Goal: Navigation & Orientation: Find specific page/section

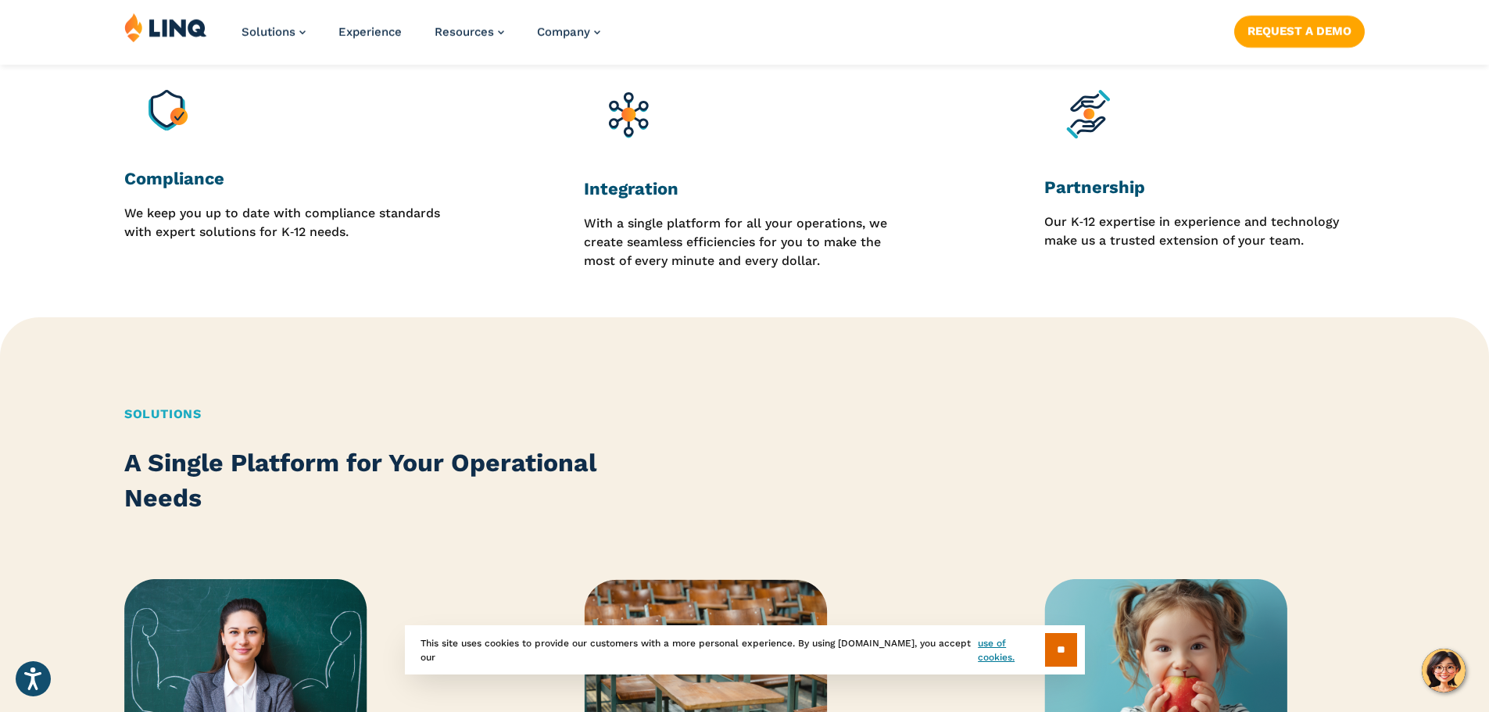
scroll to position [1642, 0]
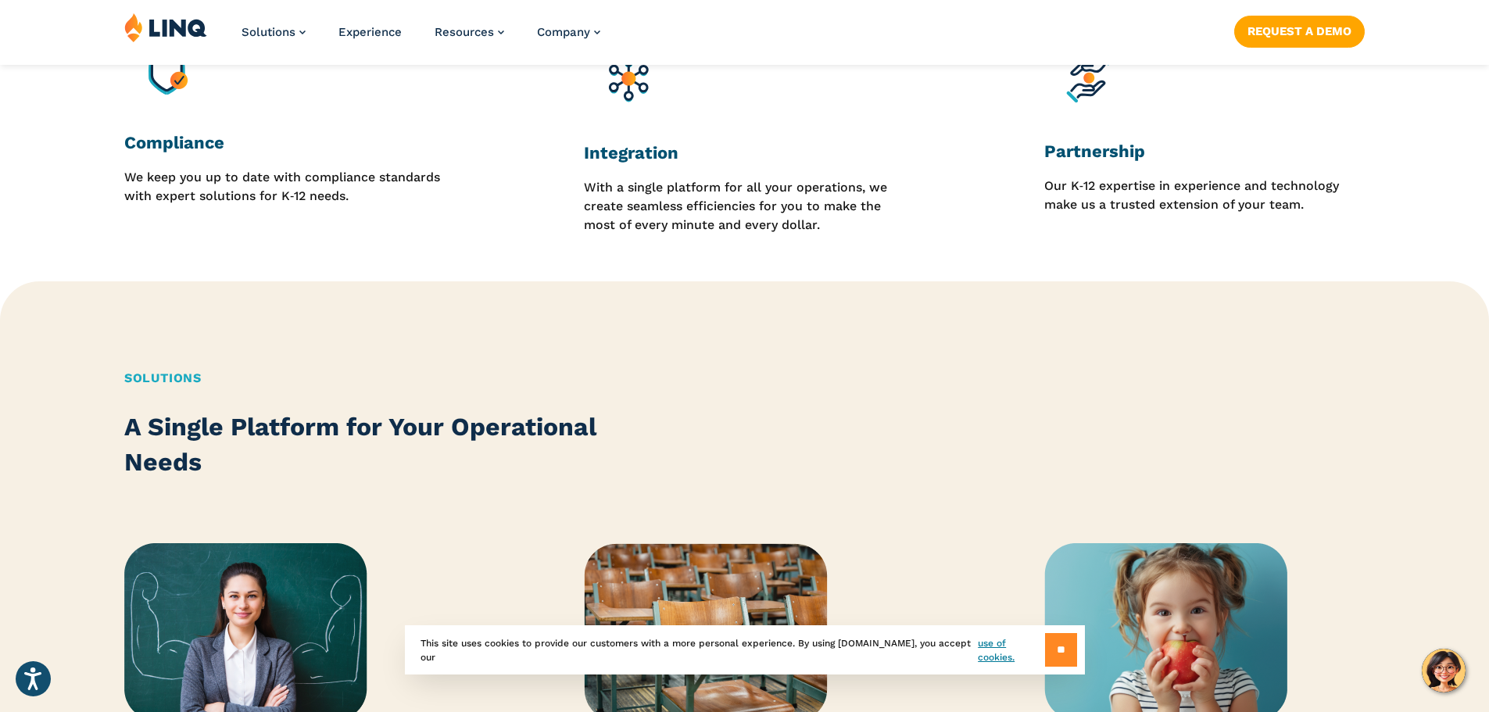
click at [1068, 653] on input "**" at bounding box center [1061, 650] width 32 height 34
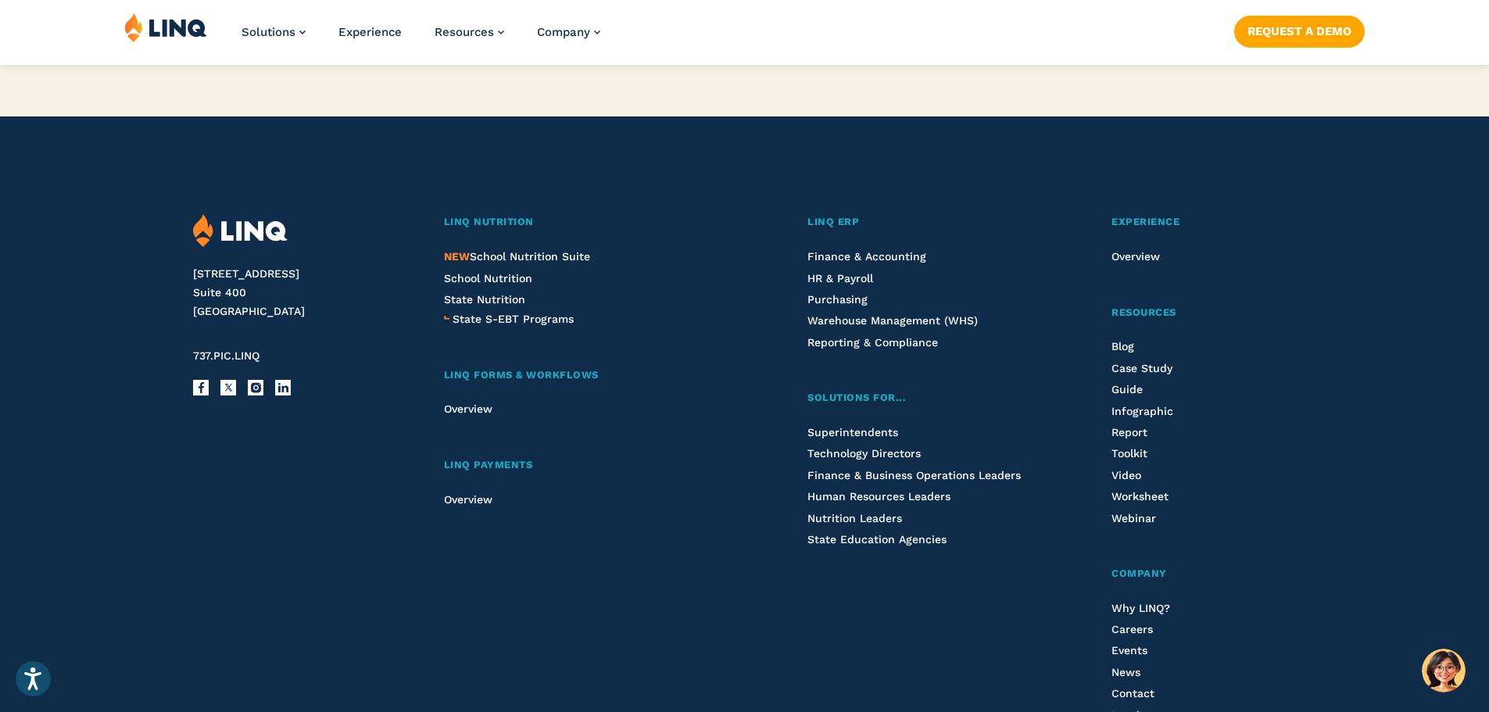
scroll to position [3987, 0]
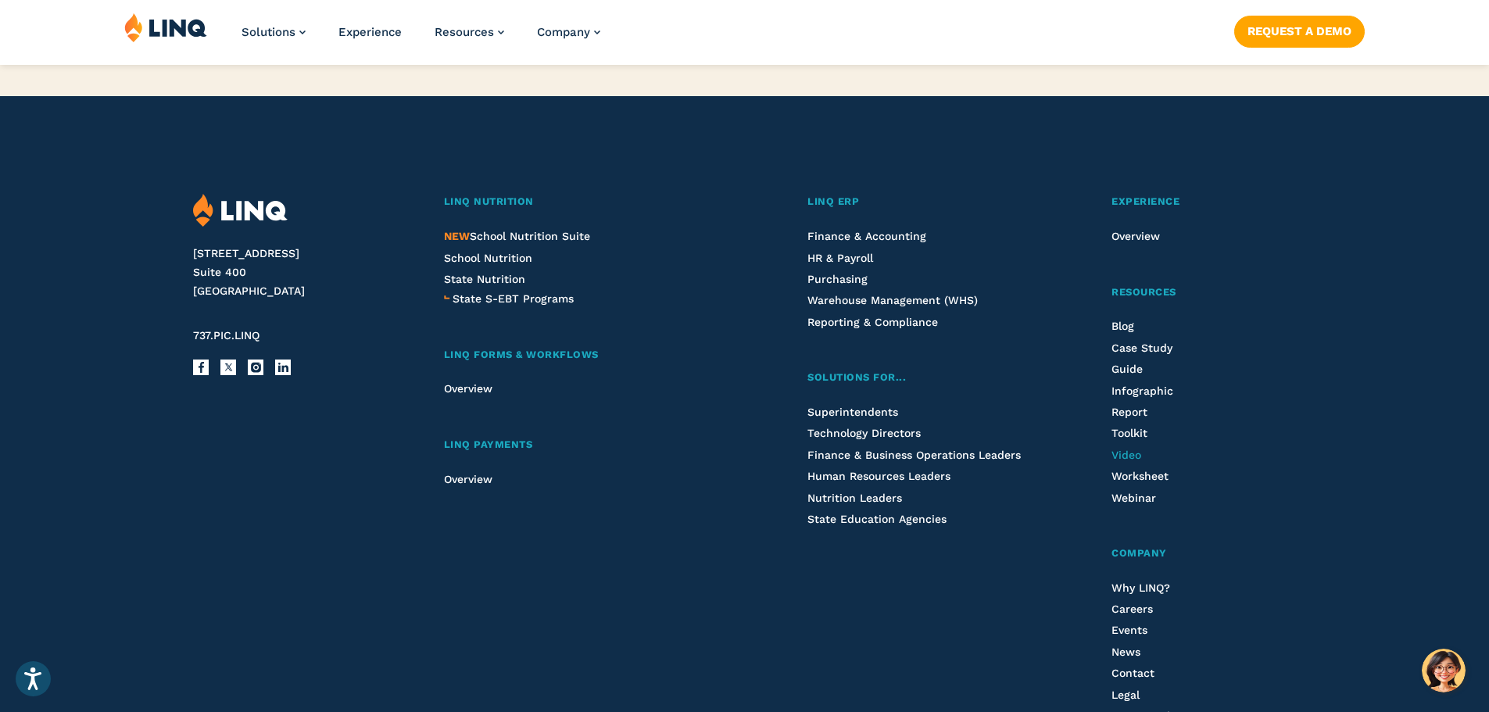
click at [1127, 450] on span "Video" at bounding box center [1127, 455] width 30 height 13
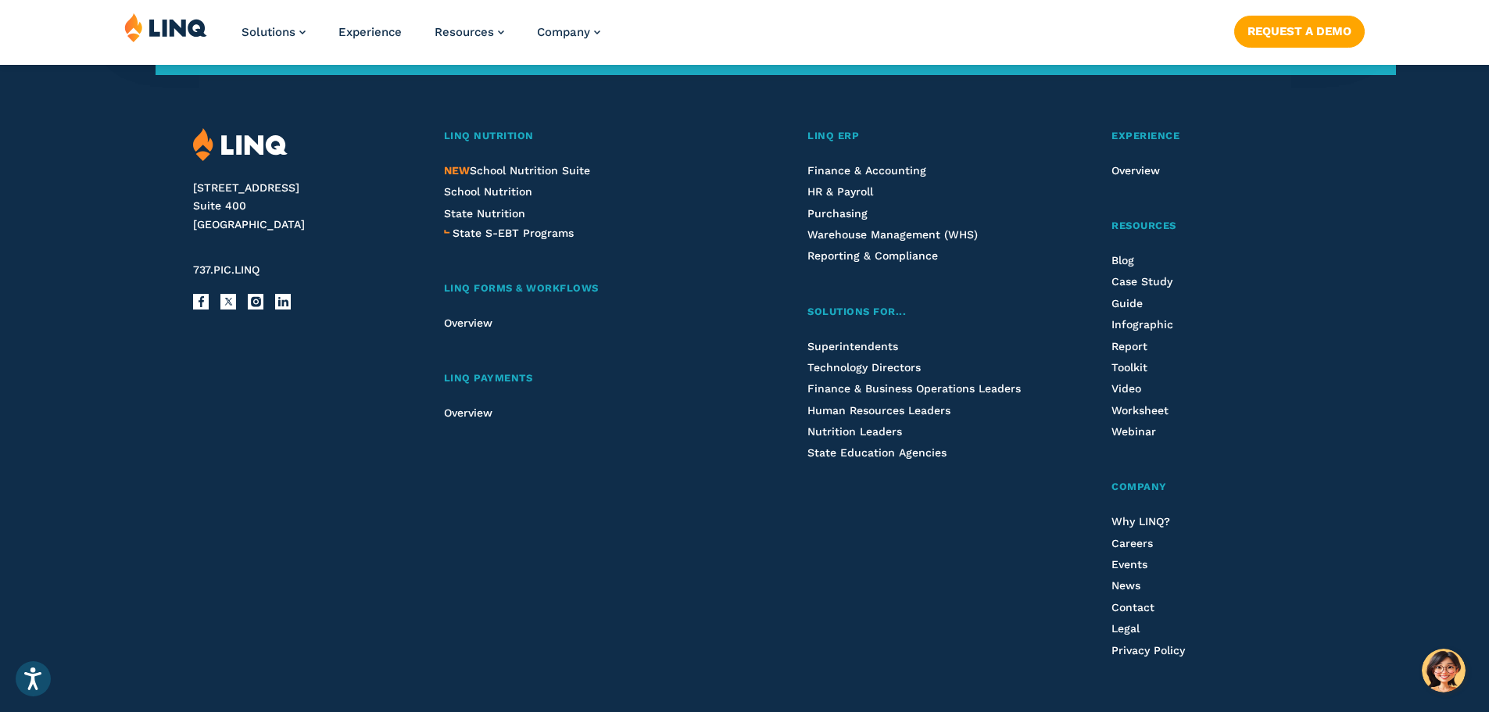
scroll to position [3335, 0]
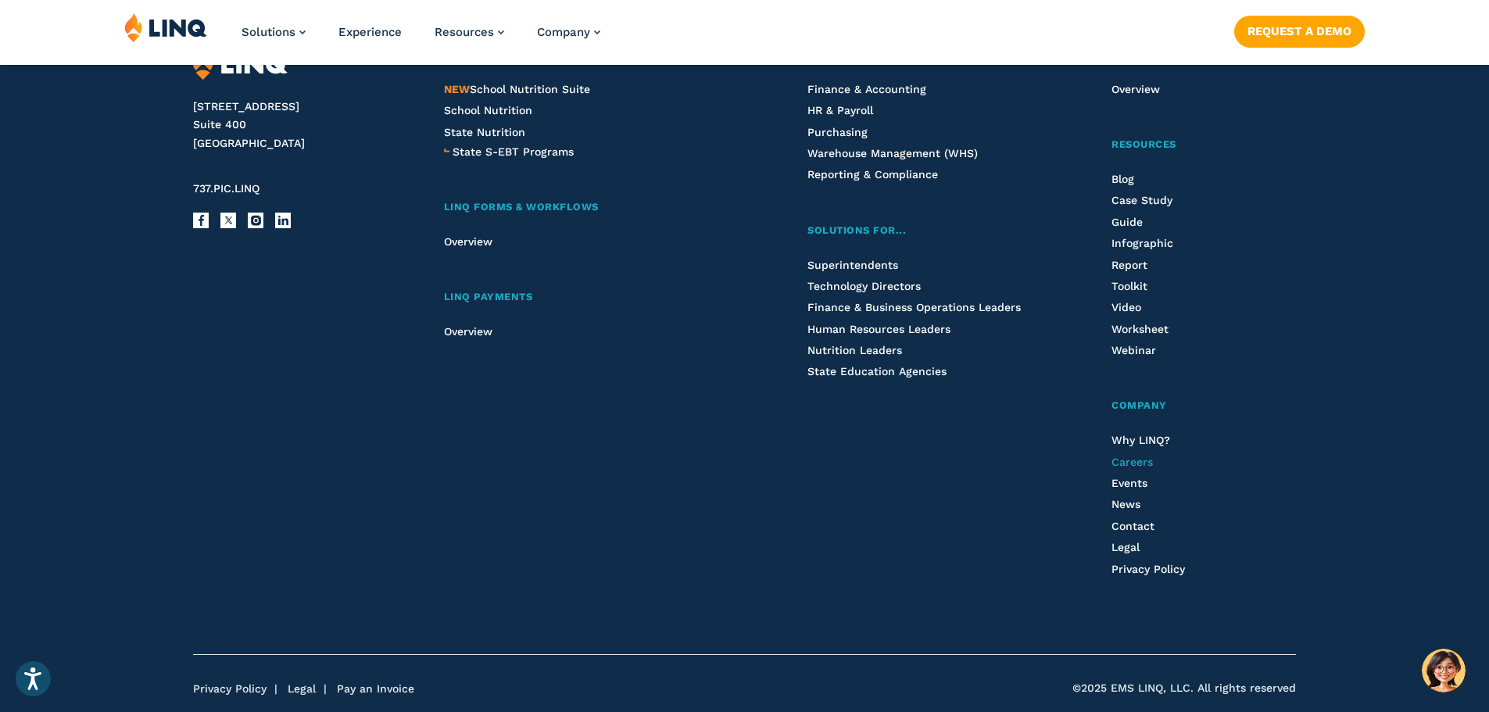
click at [1135, 457] on span "Careers" at bounding box center [1132, 462] width 41 height 13
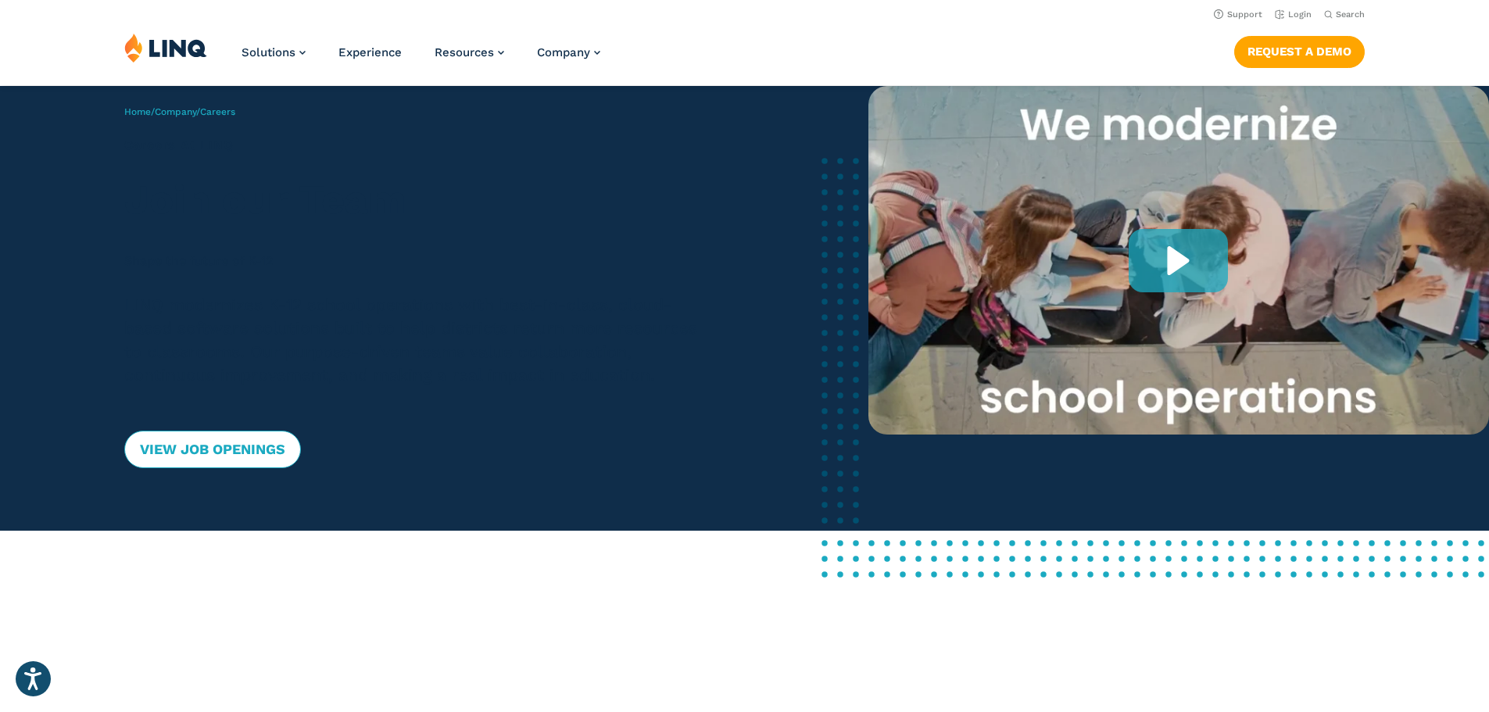
click at [223, 449] on link "View Job Openings" at bounding box center [212, 450] width 177 height 38
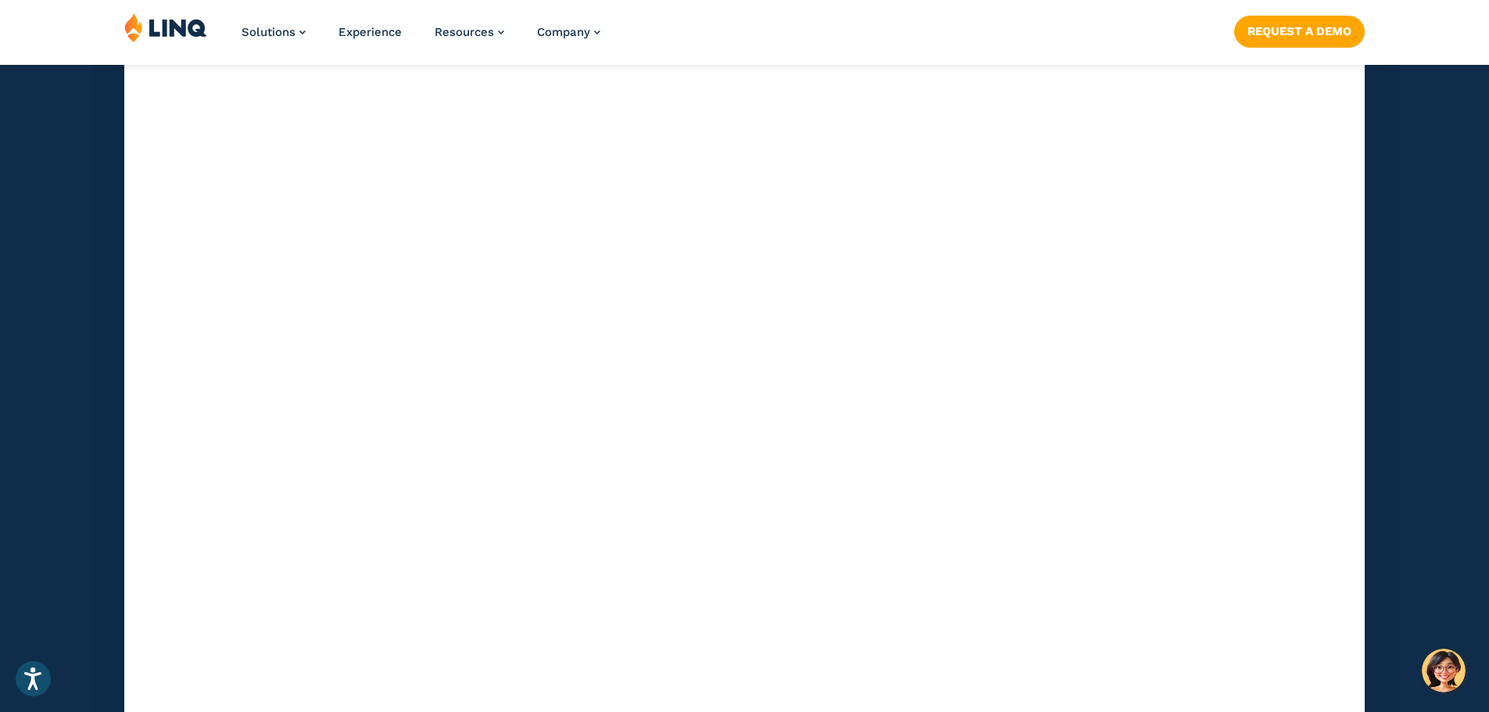
scroll to position [4614, 0]
